Goal: Transaction & Acquisition: Purchase product/service

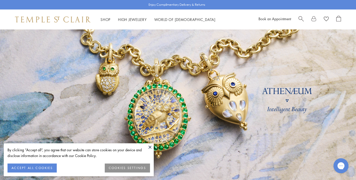
scroll to position [36, 0]
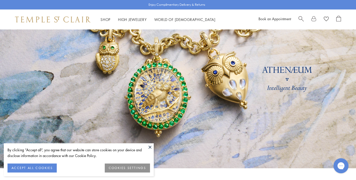
click at [40, 169] on button "ACCEPT ALL COOKIES" at bounding box center [32, 168] width 49 height 9
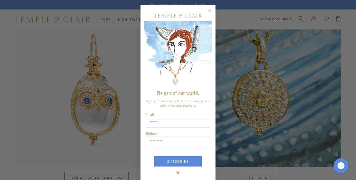
scroll to position [7, 0]
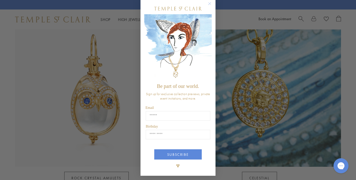
click at [210, 3] on circle "Close dialog" at bounding box center [210, 4] width 6 height 6
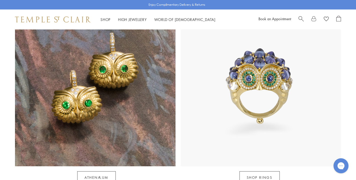
scroll to position [460, 0]
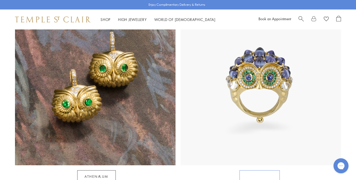
click at [260, 171] on link "SHOP RINGS" at bounding box center [260, 177] width 40 height 13
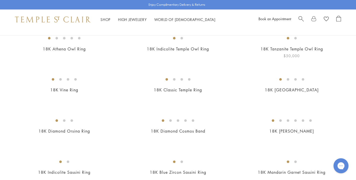
scroll to position [60, 0]
click at [0, 0] on img at bounding box center [0, 0] width 0 height 0
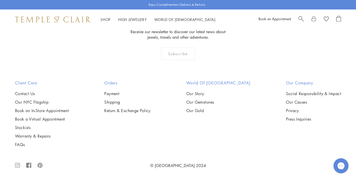
scroll to position [2210, 0]
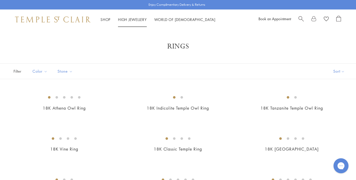
click at [130, 20] on link "High Jewellery High Jewellery" at bounding box center [132, 19] width 29 height 5
